Goal: Transaction & Acquisition: Purchase product/service

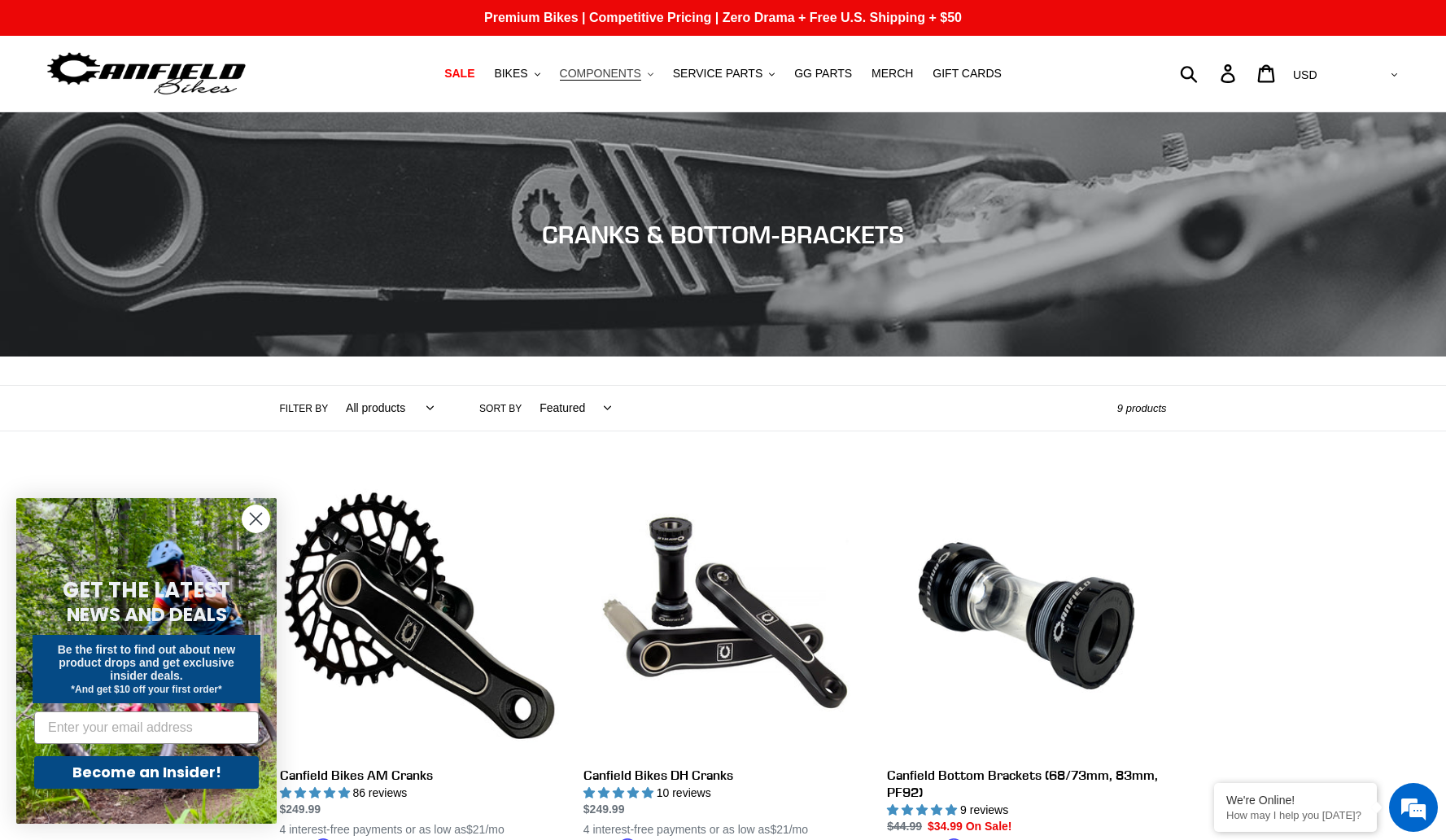
click at [622, 79] on span "COMPONENTS" at bounding box center [600, 74] width 81 height 13
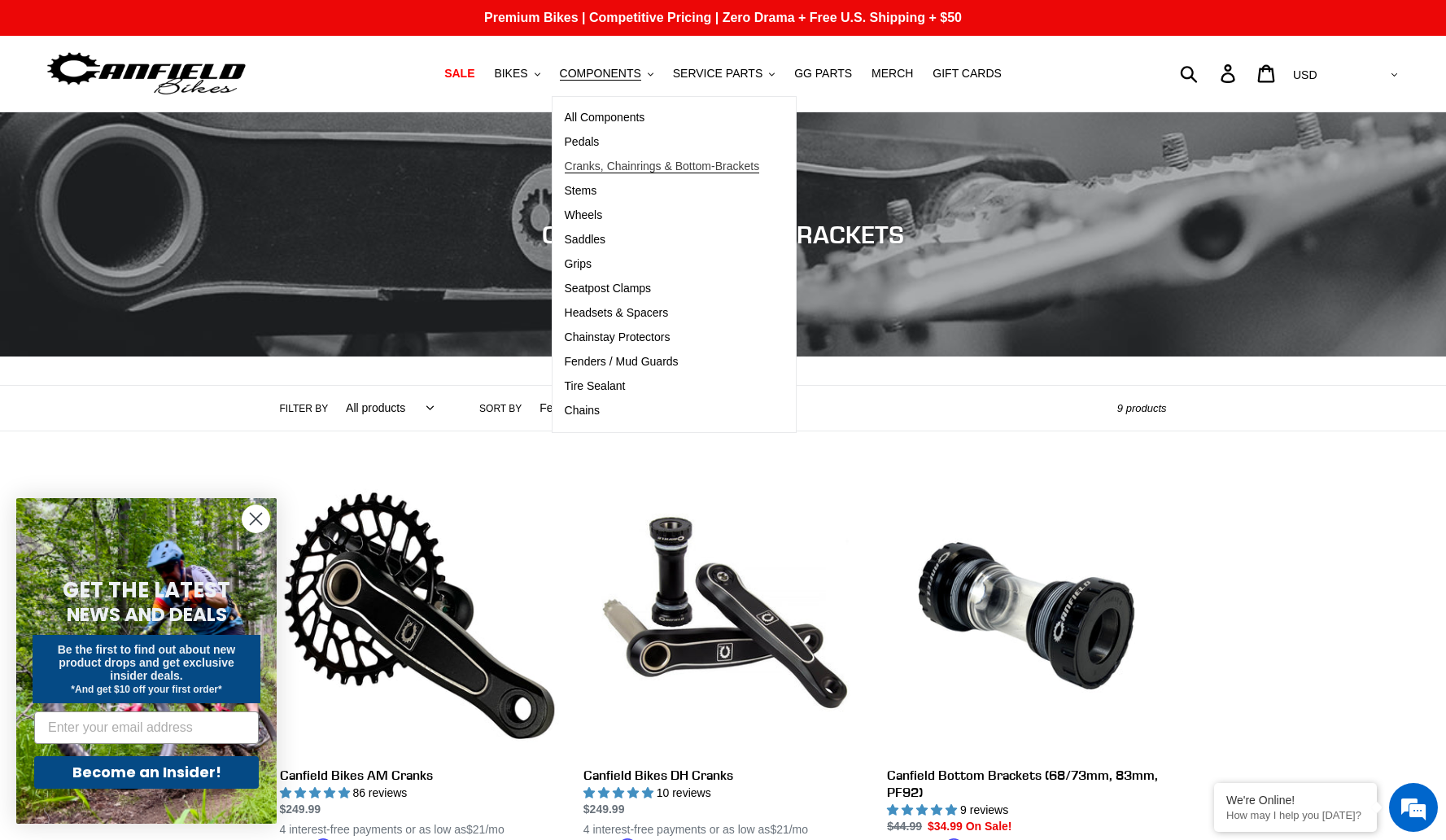
click at [594, 165] on span "Cranks, Chainrings & Bottom-Brackets" at bounding box center [662, 166] width 196 height 13
